Goal: Task Accomplishment & Management: Manage account settings

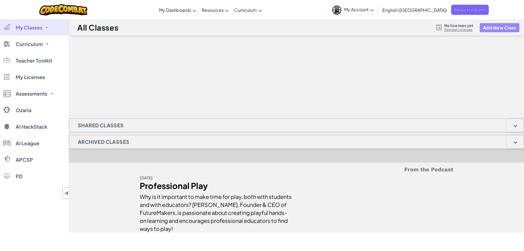
click at [492, 27] on button "Add New Class" at bounding box center [500, 27] width 40 height 9
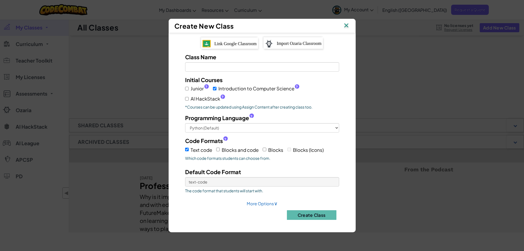
click at [411, 101] on div "Create New Class Link Google Classroom Import Ozaria Classroom Class Name Field…" at bounding box center [262, 125] width 524 height 251
click at [344, 23] on img at bounding box center [346, 26] width 7 height 8
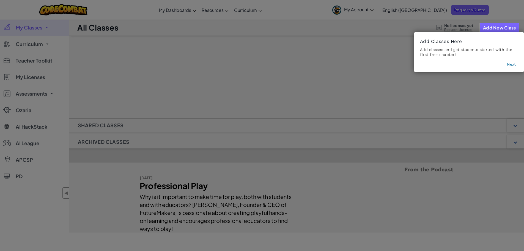
click at [514, 64] on button "Next" at bounding box center [511, 64] width 9 height 6
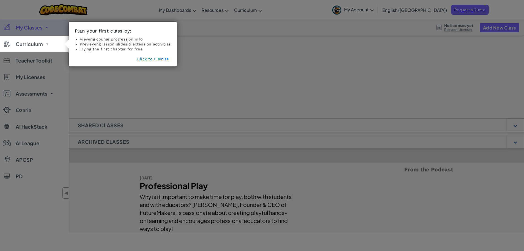
click at [161, 59] on button "Click to Dismiss" at bounding box center [152, 59] width 31 height 6
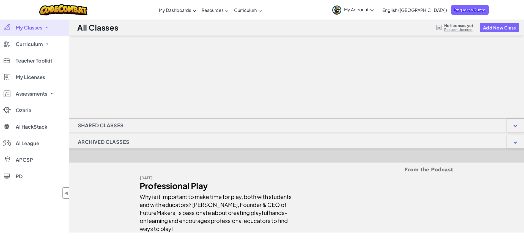
click at [376, 12] on link "My Account" at bounding box center [352, 9] width 47 height 17
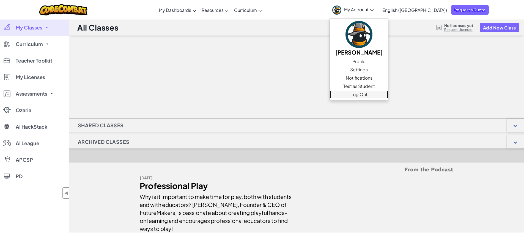
click at [388, 95] on link "Log Out" at bounding box center [359, 94] width 58 height 8
